Goal: Transaction & Acquisition: Obtain resource

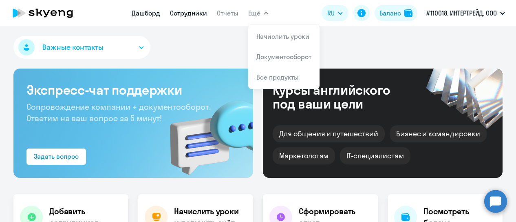
select select "30"
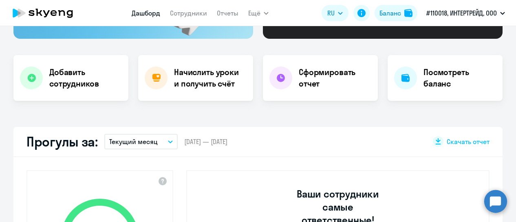
scroll to position [163, 0]
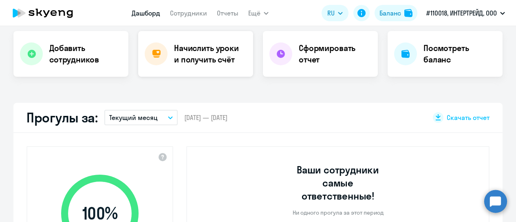
drag, startPoint x: 186, startPoint y: 44, endPoint x: 193, endPoint y: 54, distance: 12.0
click at [187, 49] on h4 "Начислить уроки и получить счёт" at bounding box center [209, 53] width 71 height 23
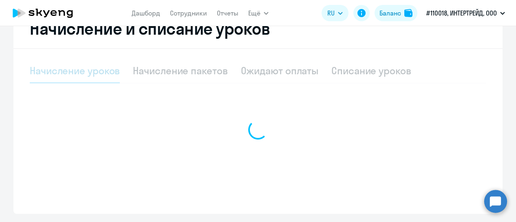
scroll to position [167, 0]
select select "10"
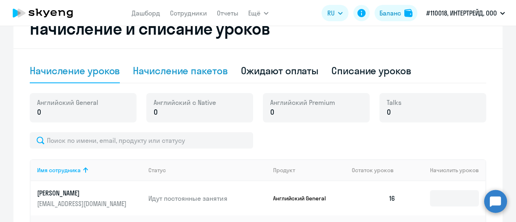
click at [189, 74] on div "Начисление пакетов" at bounding box center [180, 70] width 94 height 13
select select "10"
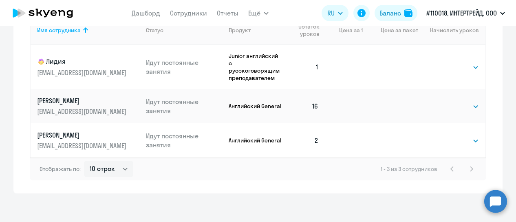
scroll to position [341, 0]
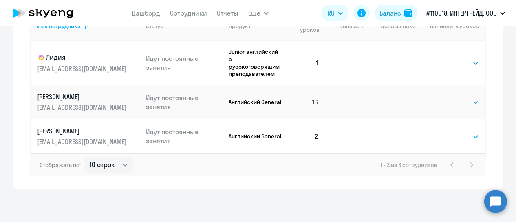
click at [473, 136] on select "Выбрать 4 8 16 32 64 96 128" at bounding box center [461, 137] width 33 height 10
click at [445, 132] on select "Выбрать 4 8 16 32 64 96 128" at bounding box center [461, 137] width 33 height 10
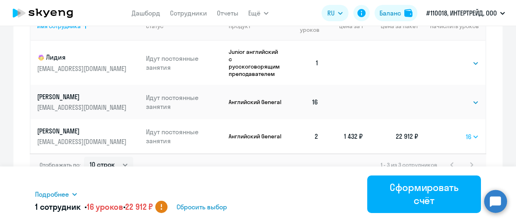
click at [473, 136] on select "Выбрать 4 8 16 32 64 96 128" at bounding box center [472, 137] width 13 height 10
select select "8"
click at [466, 132] on select "Выбрать 4 8 16 32 64 96 128" at bounding box center [472, 137] width 13 height 10
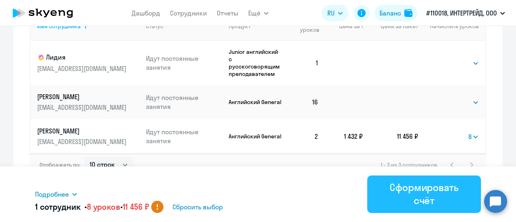
click at [433, 193] on div "Сформировать счёт" at bounding box center [423, 193] width 91 height 26
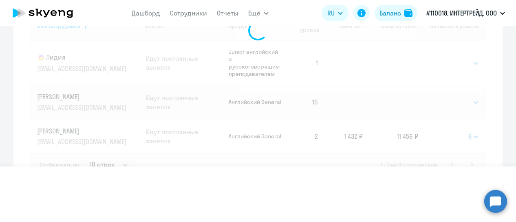
select select
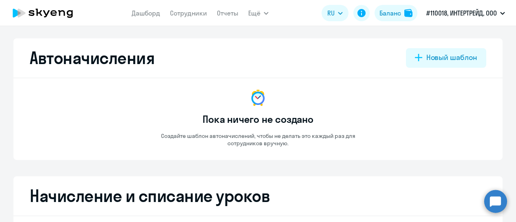
select select "10"
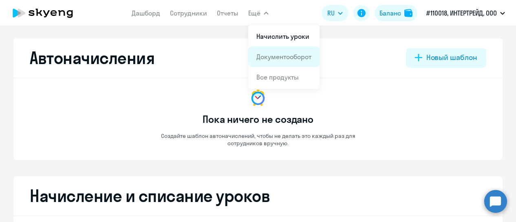
click at [281, 59] on link "Документооборот" at bounding box center [283, 57] width 55 height 8
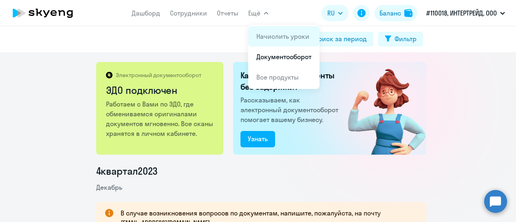
click at [267, 35] on link "Начислить уроки" at bounding box center [282, 36] width 53 height 8
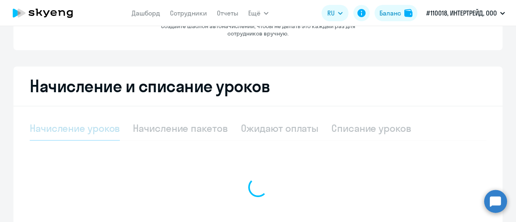
select select "10"
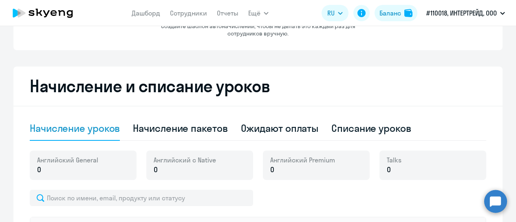
scroll to position [122, 0]
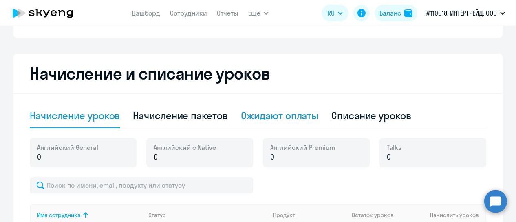
click at [261, 116] on div "Ожидают оплаты" at bounding box center [280, 115] width 78 height 13
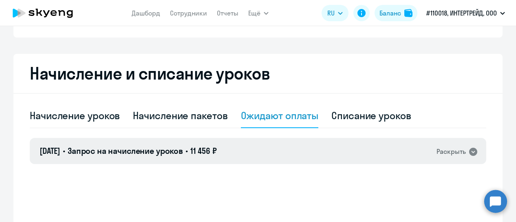
click at [471, 151] on icon at bounding box center [473, 152] width 10 height 10
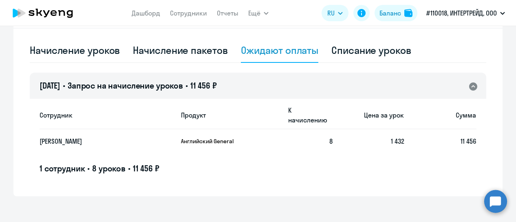
scroll to position [191, 0]
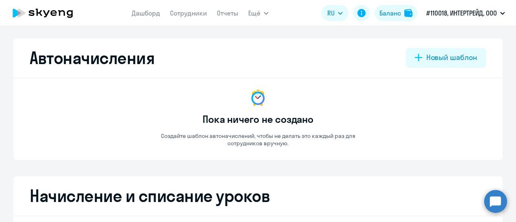
select select "10"
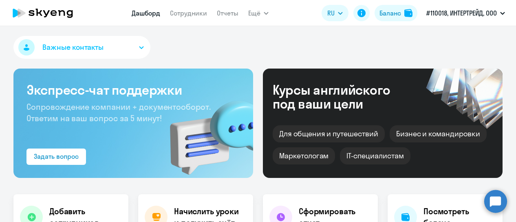
scroll to position [122, 0]
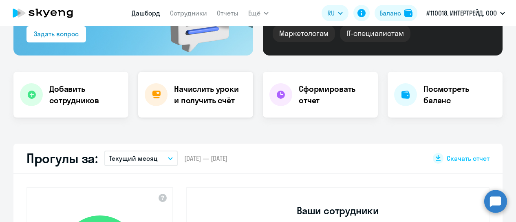
select select "30"
click at [204, 103] on h4 "Начислить уроки и получить счёт" at bounding box center [209, 94] width 71 height 23
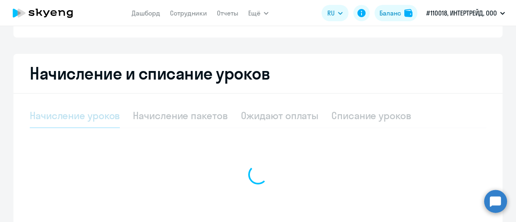
select select "10"
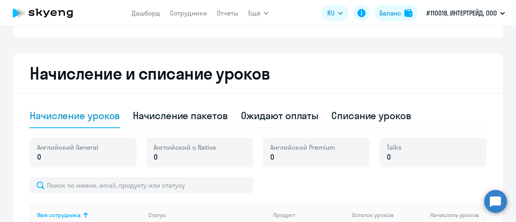
click at [266, 119] on div "Ожидают оплаты" at bounding box center [280, 115] width 78 height 13
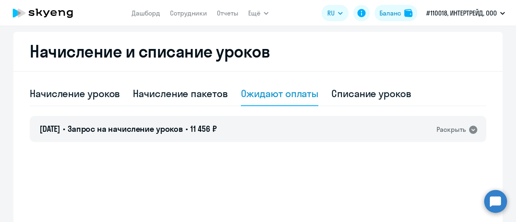
scroll to position [163, 0]
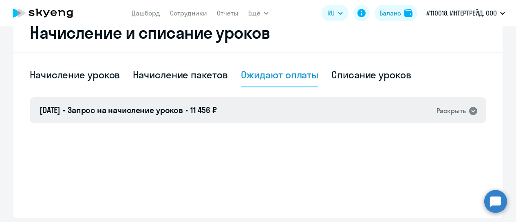
click at [472, 110] on icon at bounding box center [473, 111] width 8 height 8
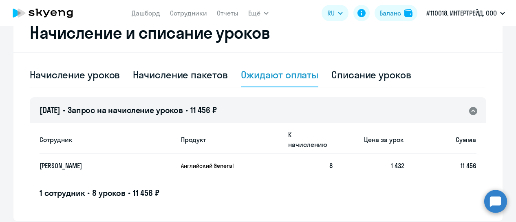
click at [219, 162] on p "Английский General" at bounding box center [211, 165] width 61 height 7
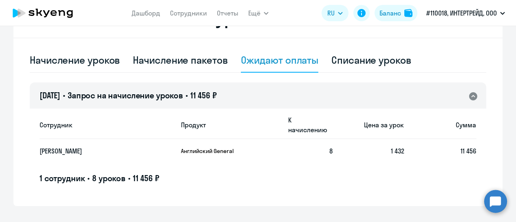
scroll to position [191, 0]
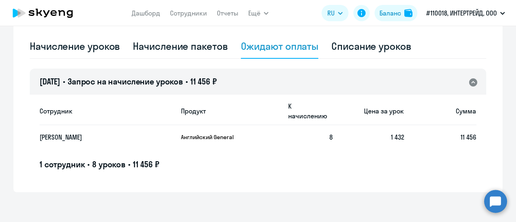
click at [207, 133] on p "Английский General" at bounding box center [211, 136] width 61 height 7
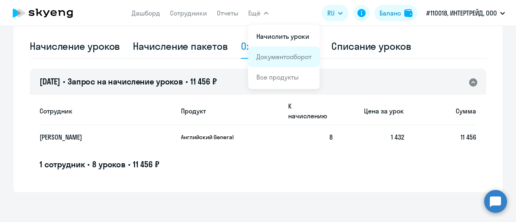
click at [266, 55] on link "Документооборот" at bounding box center [283, 57] width 55 height 8
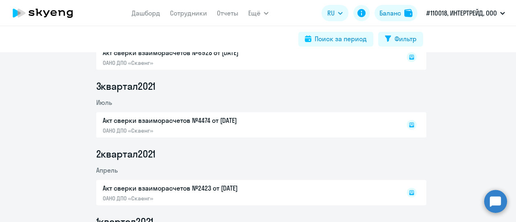
scroll to position [488, 0]
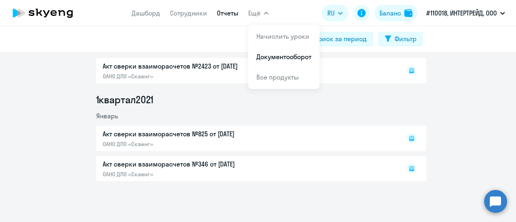
click at [232, 15] on link "Отчеты" at bounding box center [228, 13] width 22 height 8
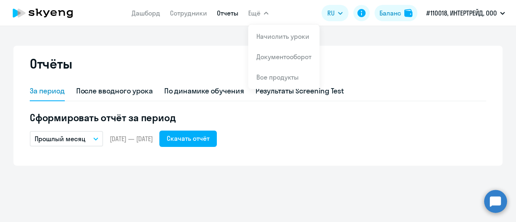
click at [250, 13] on span "Ещё" at bounding box center [254, 13] width 12 height 10
click at [259, 12] on span "Ещё" at bounding box center [254, 13] width 12 height 10
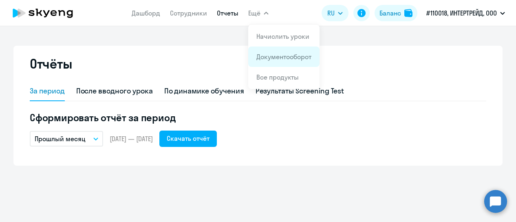
click at [265, 61] on app-menu-item-link "Документооборот" at bounding box center [283, 57] width 55 height 10
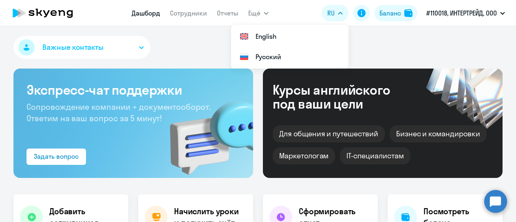
select select "30"
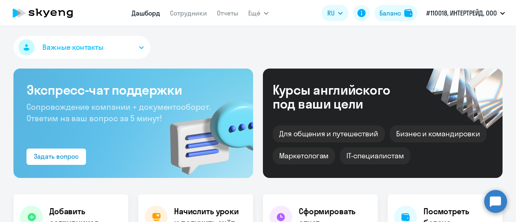
scroll to position [163, 0]
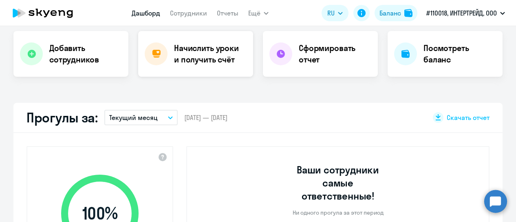
click at [183, 51] on h4 "Начислить уроки и получить счёт" at bounding box center [209, 53] width 71 height 23
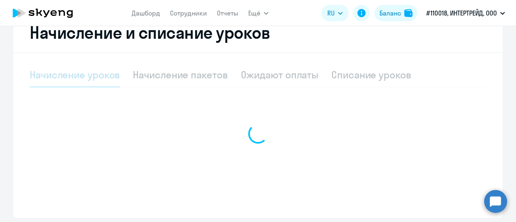
scroll to position [167, 0]
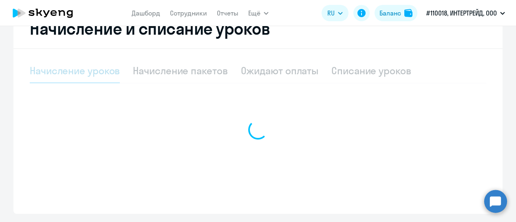
select select "10"
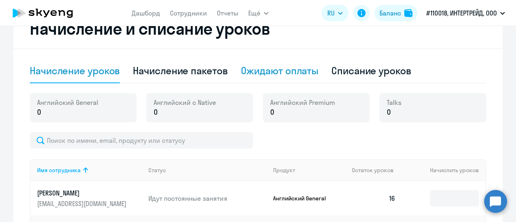
click at [266, 76] on div "Ожидают оплаты" at bounding box center [280, 70] width 78 height 13
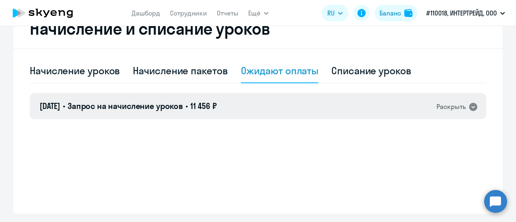
click at [472, 108] on icon at bounding box center [473, 107] width 8 height 8
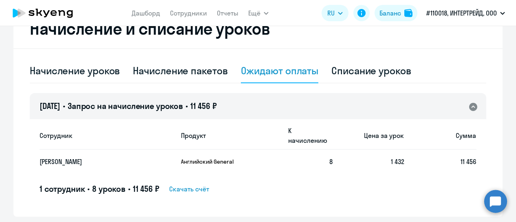
click at [185, 184] on span "Скачать счёт" at bounding box center [189, 189] width 40 height 10
